Goal: Navigation & Orientation: Find specific page/section

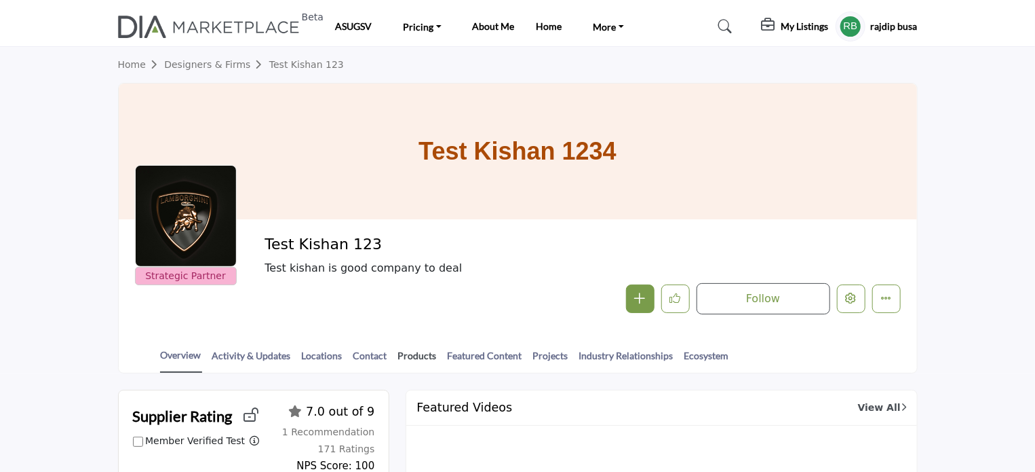
click at [421, 351] on link "Products" at bounding box center [418, 360] width 40 height 24
click at [893, 27] on h5 "rajdip busa" at bounding box center [894, 27] width 47 height 14
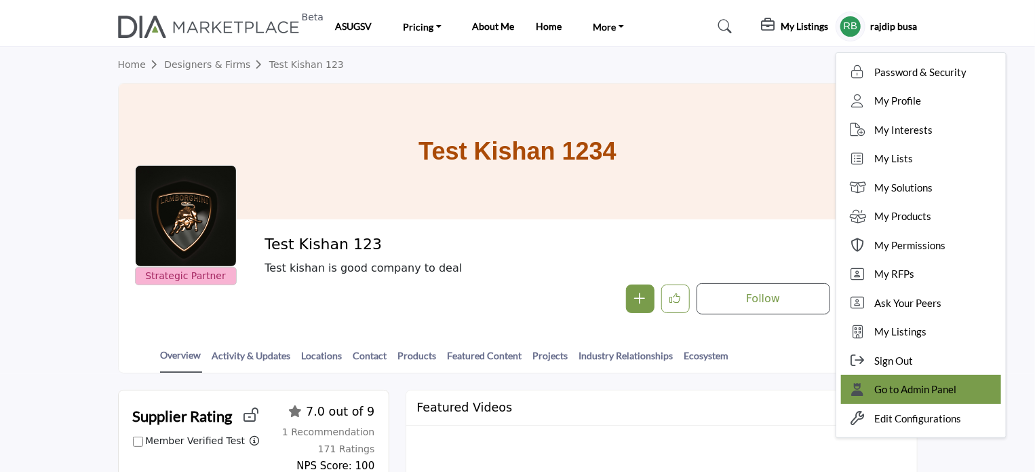
click at [897, 393] on span "Go to Admin Panel" at bounding box center [916, 389] width 82 height 16
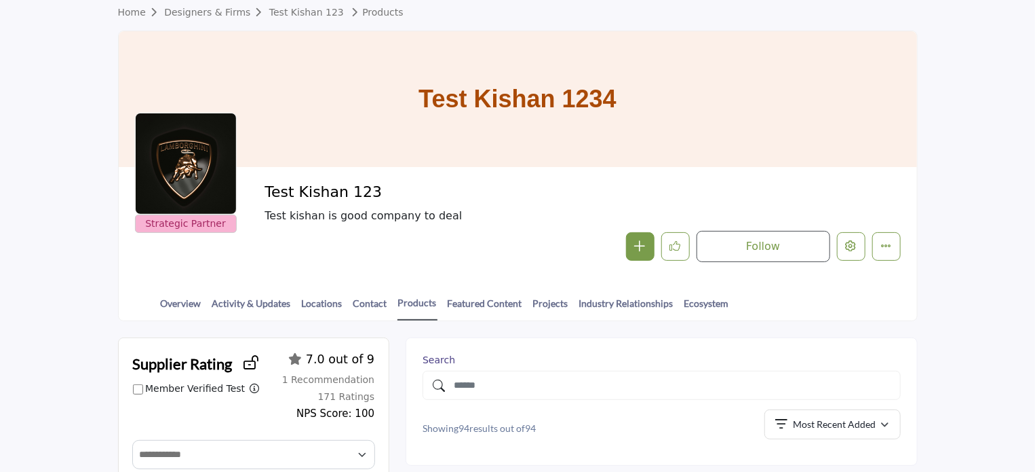
scroll to position [136, 0]
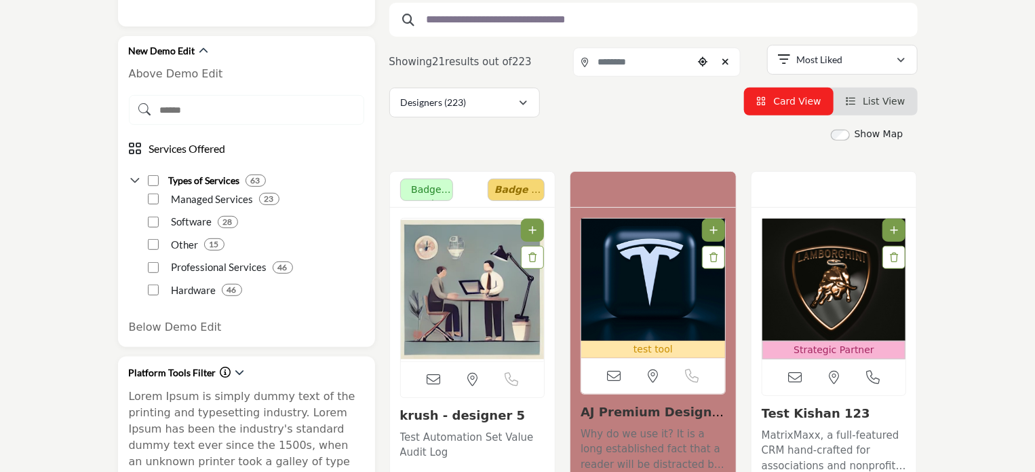
scroll to position [271, 0]
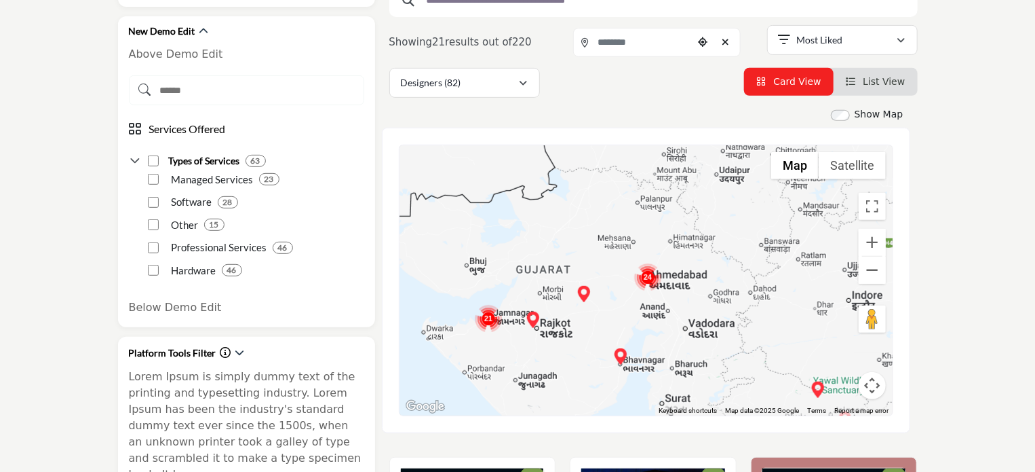
click at [645, 276] on img "Cluster of 24 locations (22 HQ, 2 Branches)\aClick to view companies" at bounding box center [647, 276] width 27 height 27
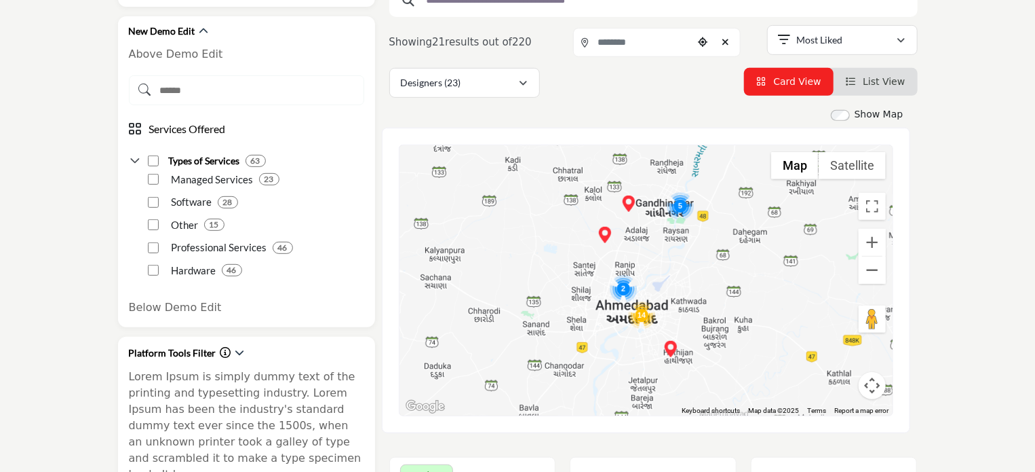
click at [622, 287] on img "Cluster of 2 locations (1 HQ, 1 Branches)\aClick to view companies" at bounding box center [623, 288] width 27 height 27
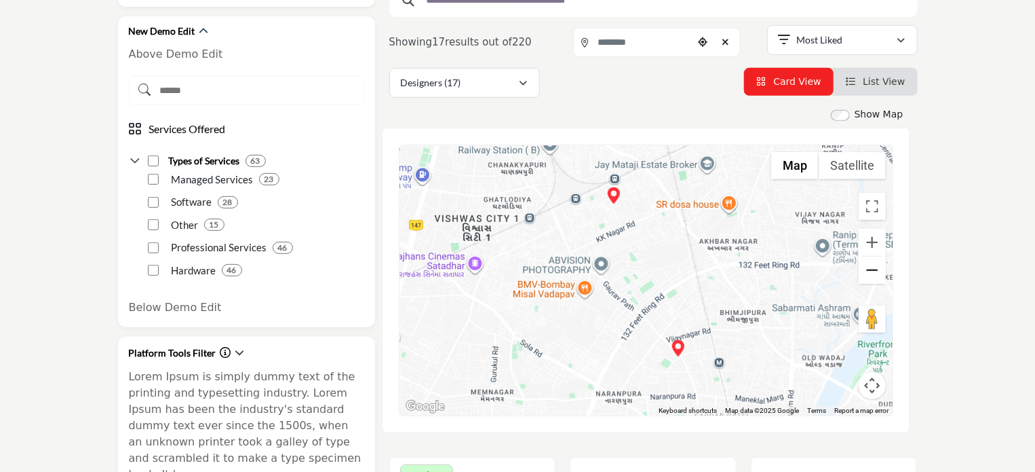
click at [874, 277] on button "Zoom out" at bounding box center [872, 269] width 27 height 27
